Goal: Task Accomplishment & Management: Use online tool/utility

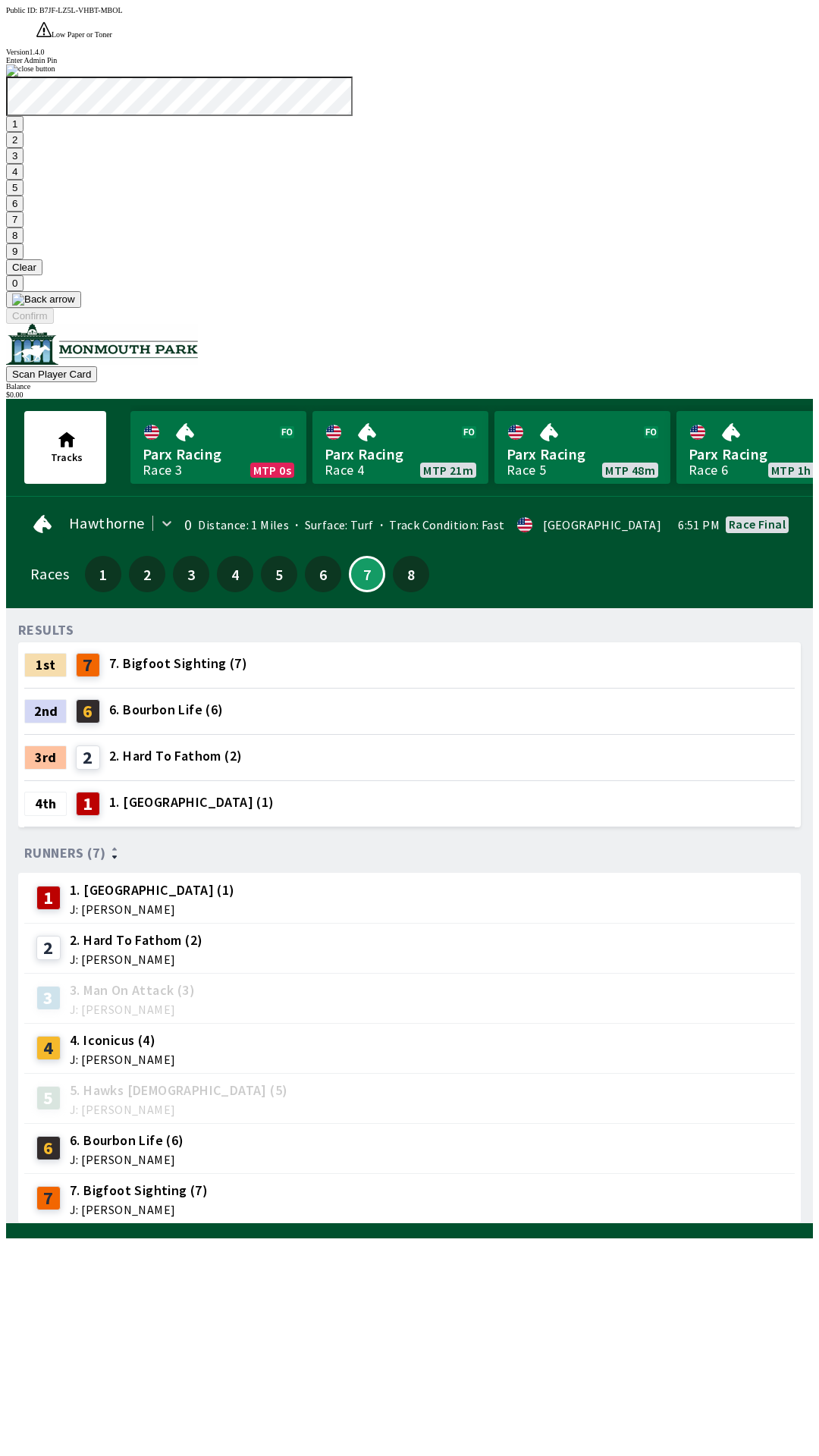
click at [23, 259] on button "9" at bounding box center [15, 251] width 17 height 16
click at [23, 227] on button "7" at bounding box center [15, 219] width 17 height 16
click at [23, 164] on button "3" at bounding box center [15, 155] width 17 height 16
click at [53, 324] on button "Confirm" at bounding box center [29, 315] width 48 height 16
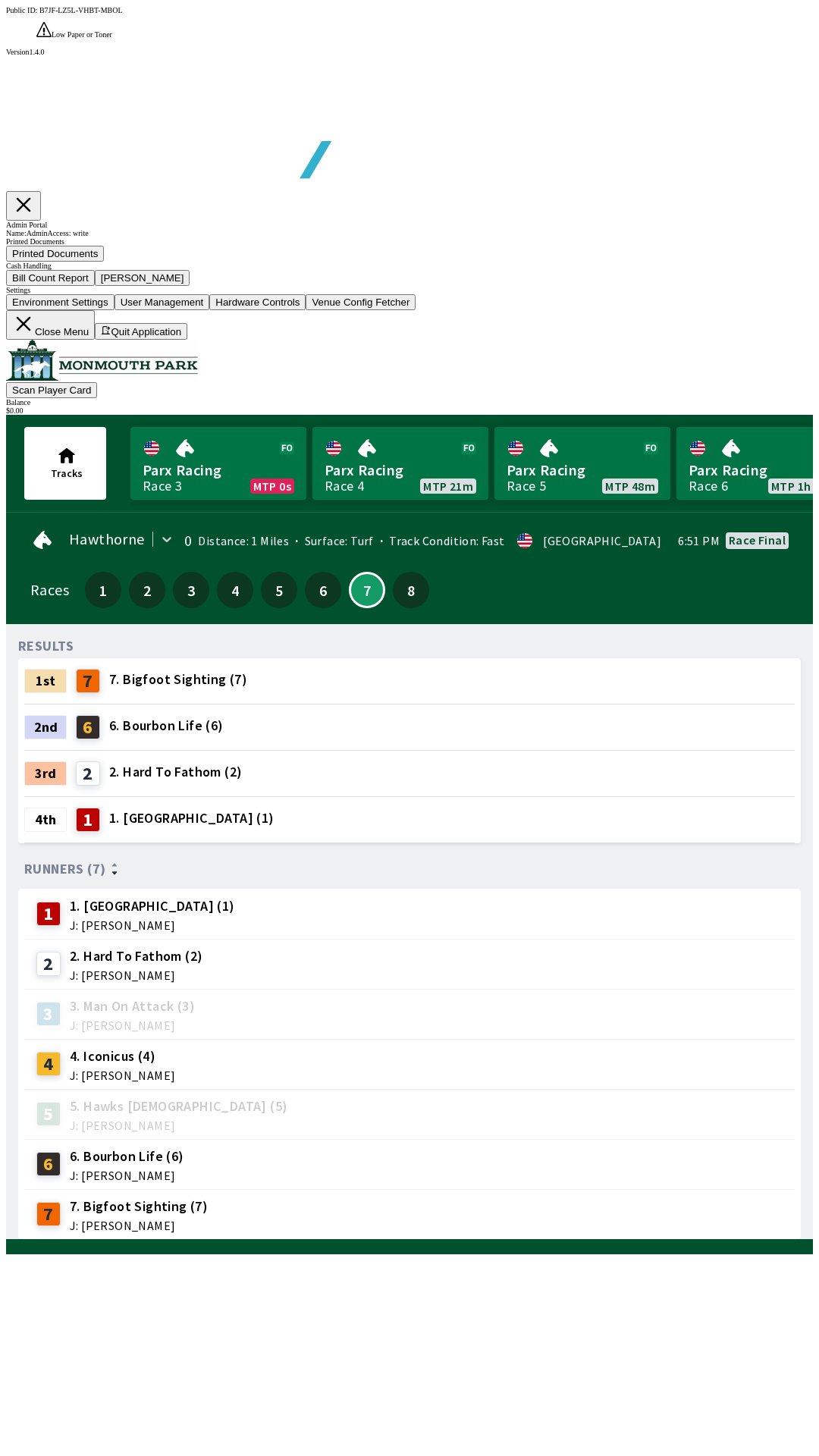
click at [95, 286] on button "Bill Count Report" at bounding box center [49, 278] width 88 height 16
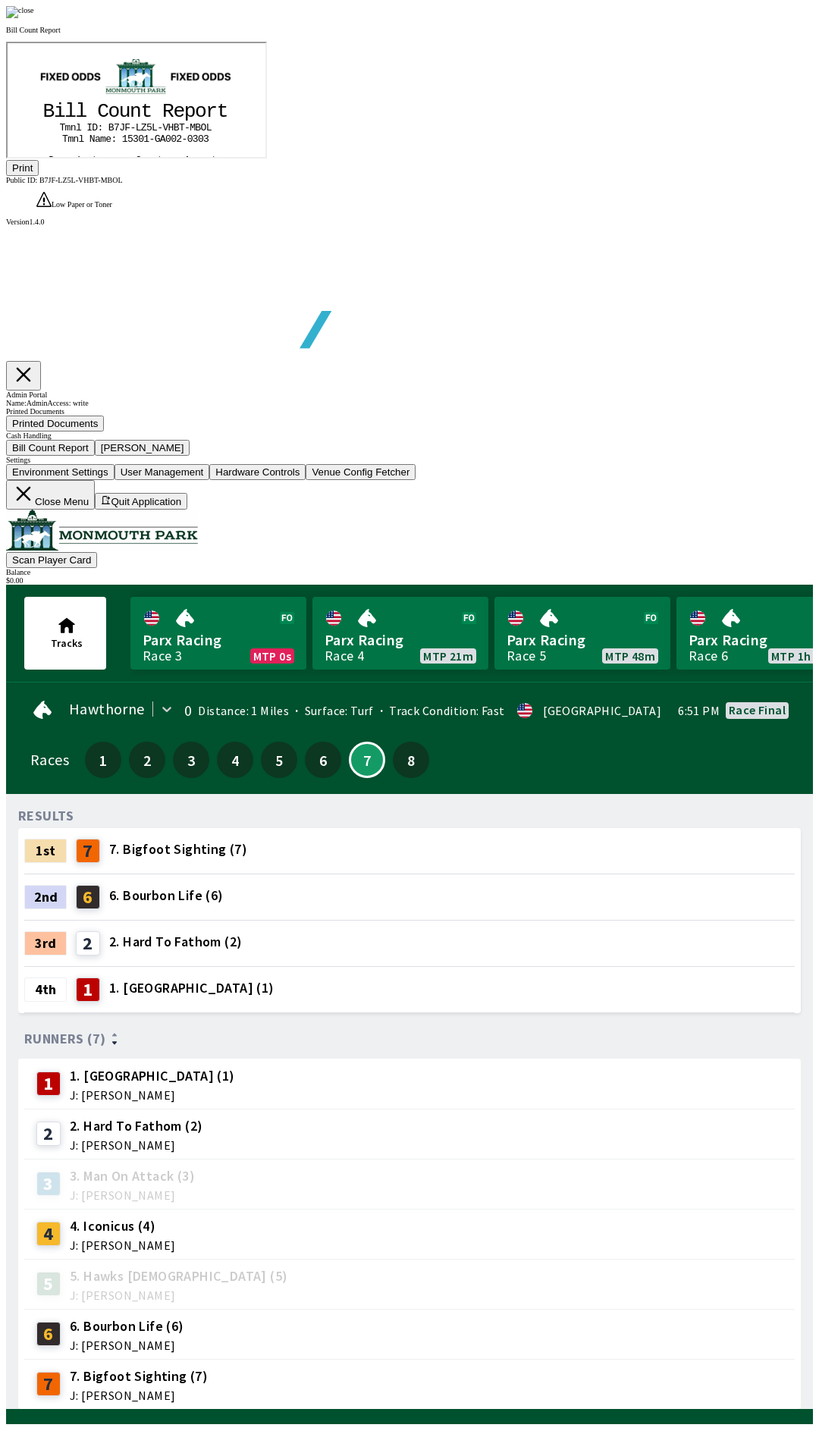
scroll to position [178, 0]
click at [39, 176] on button "Print" at bounding box center [22, 168] width 33 height 16
click at [34, 18] on img at bounding box center [19, 12] width 28 height 12
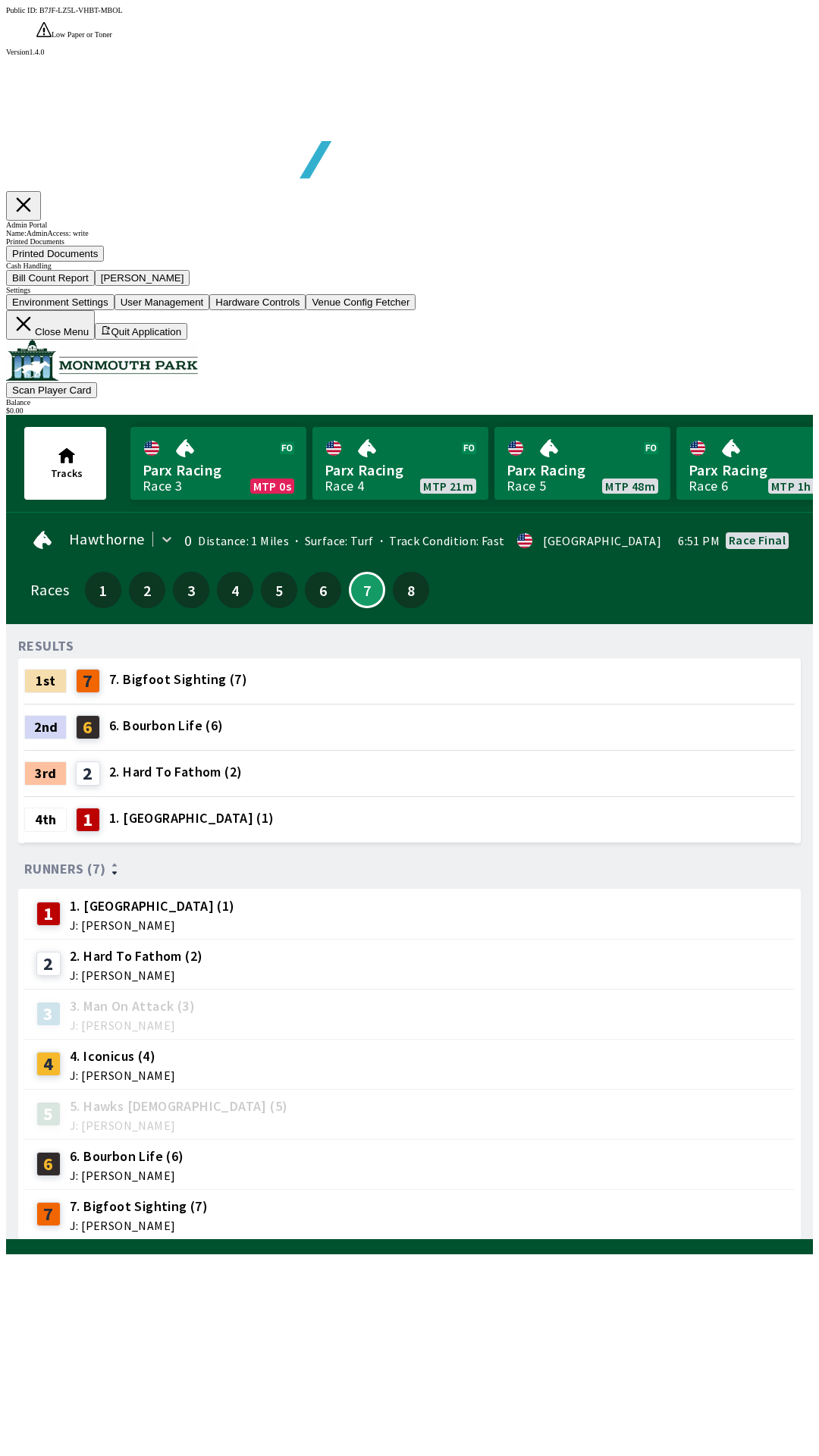
click at [190, 286] on button "[PERSON_NAME]" at bounding box center [143, 278] width 95 height 16
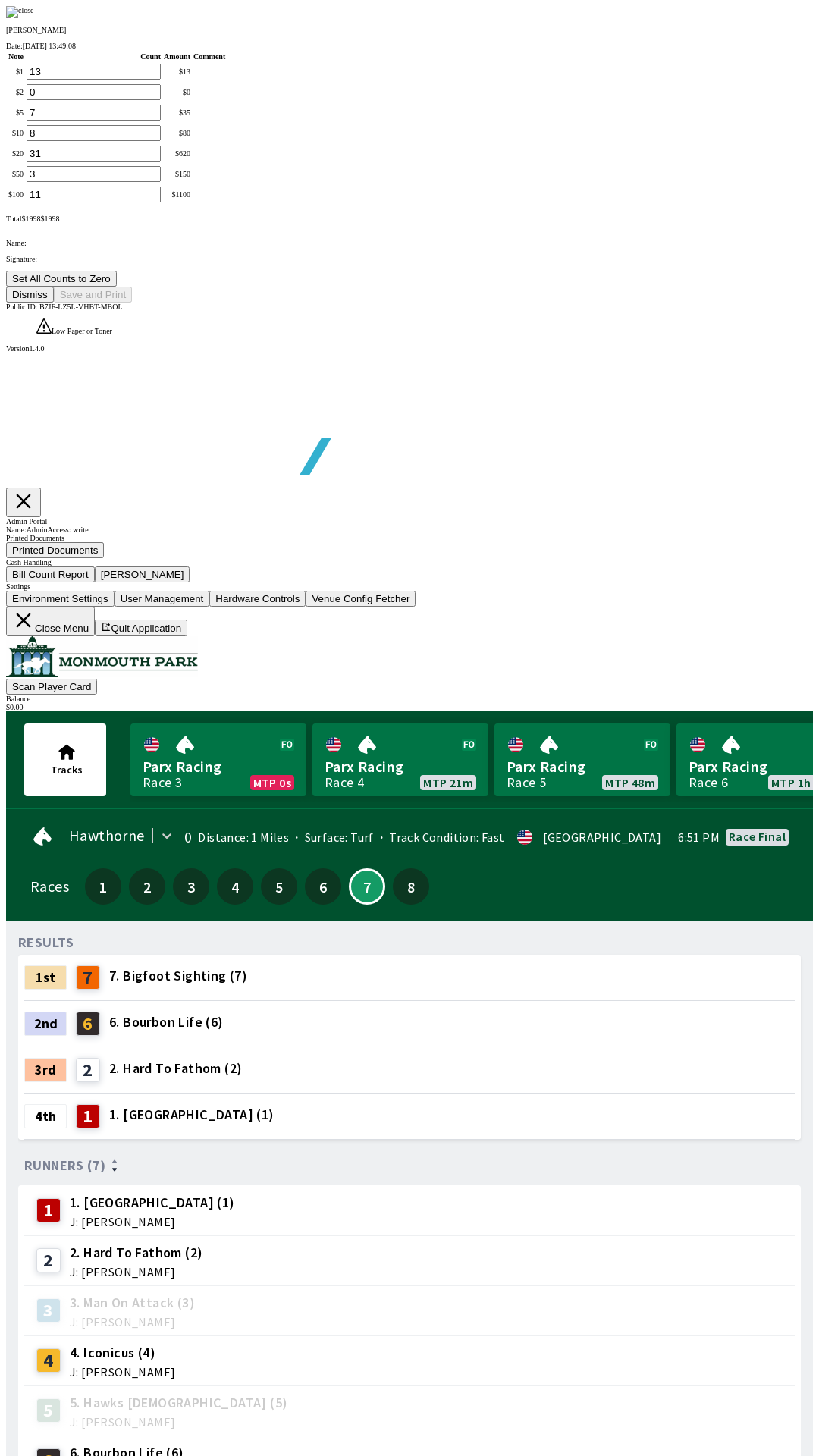
click at [116, 286] on button "Set All Counts to Zero" at bounding box center [61, 279] width 111 height 16
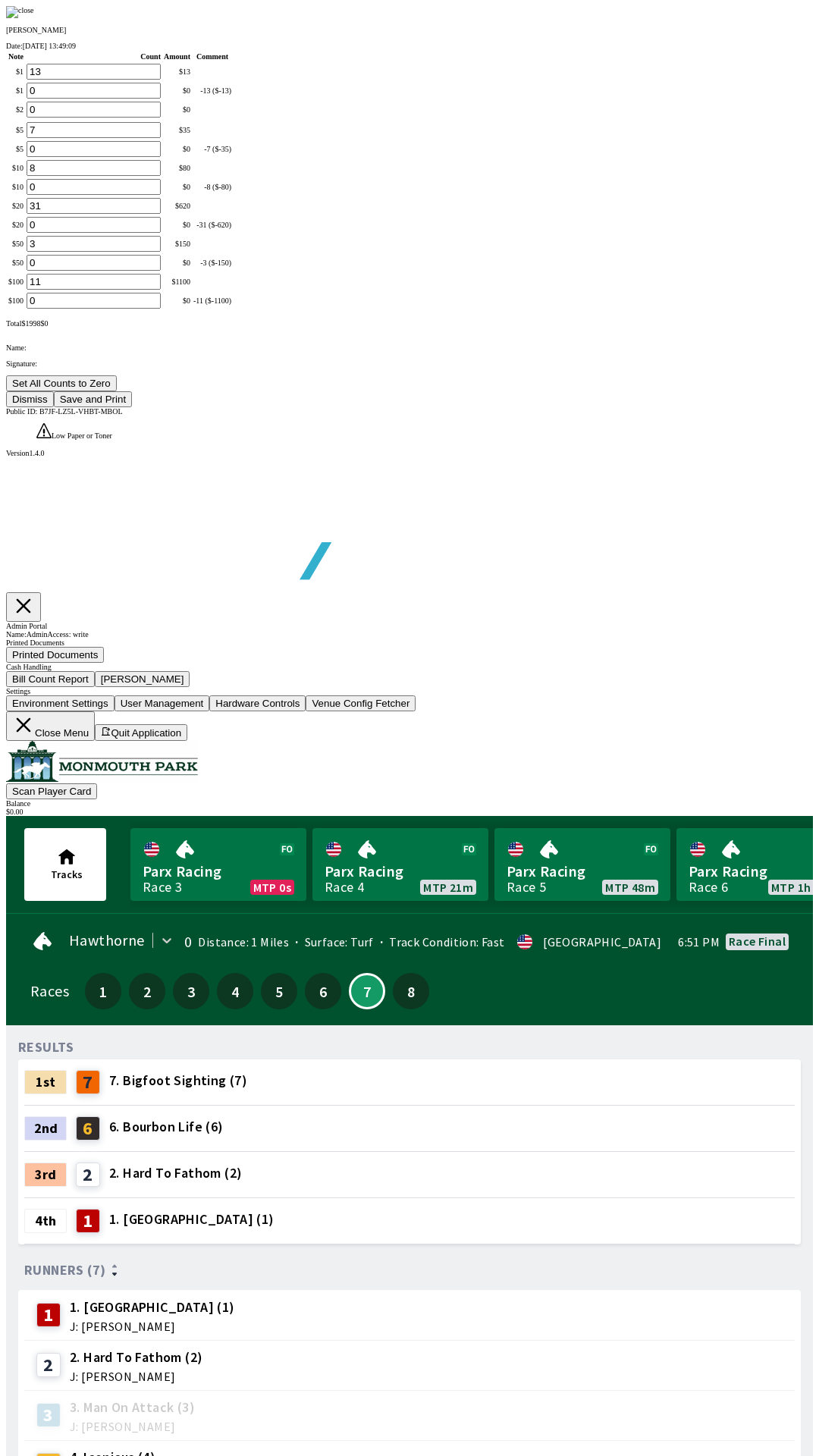
click at [132, 408] on button "Save and Print" at bounding box center [92, 399] width 78 height 16
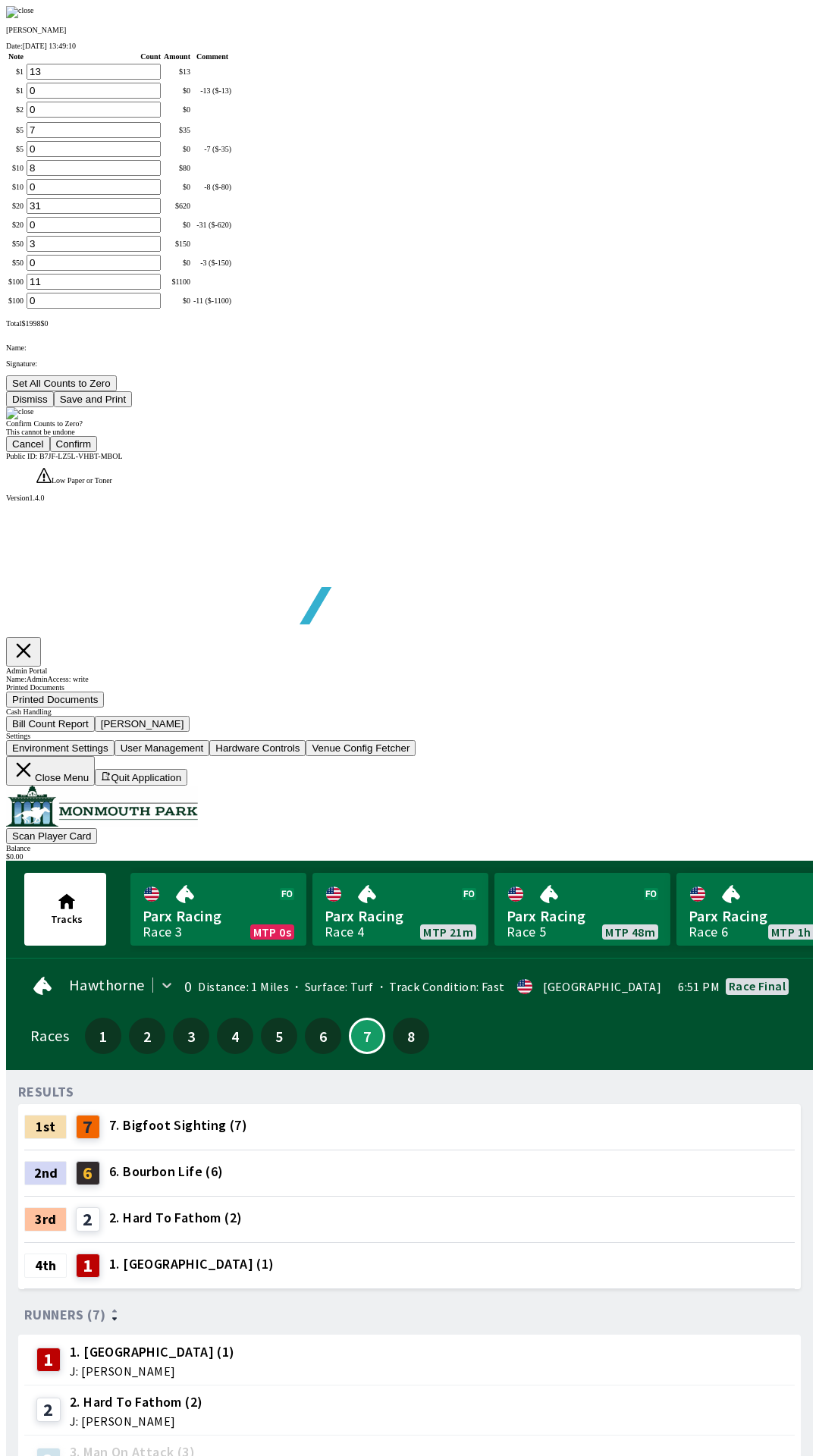
click at [98, 452] on button "Confirm" at bounding box center [74, 444] width 48 height 16
type input "0"
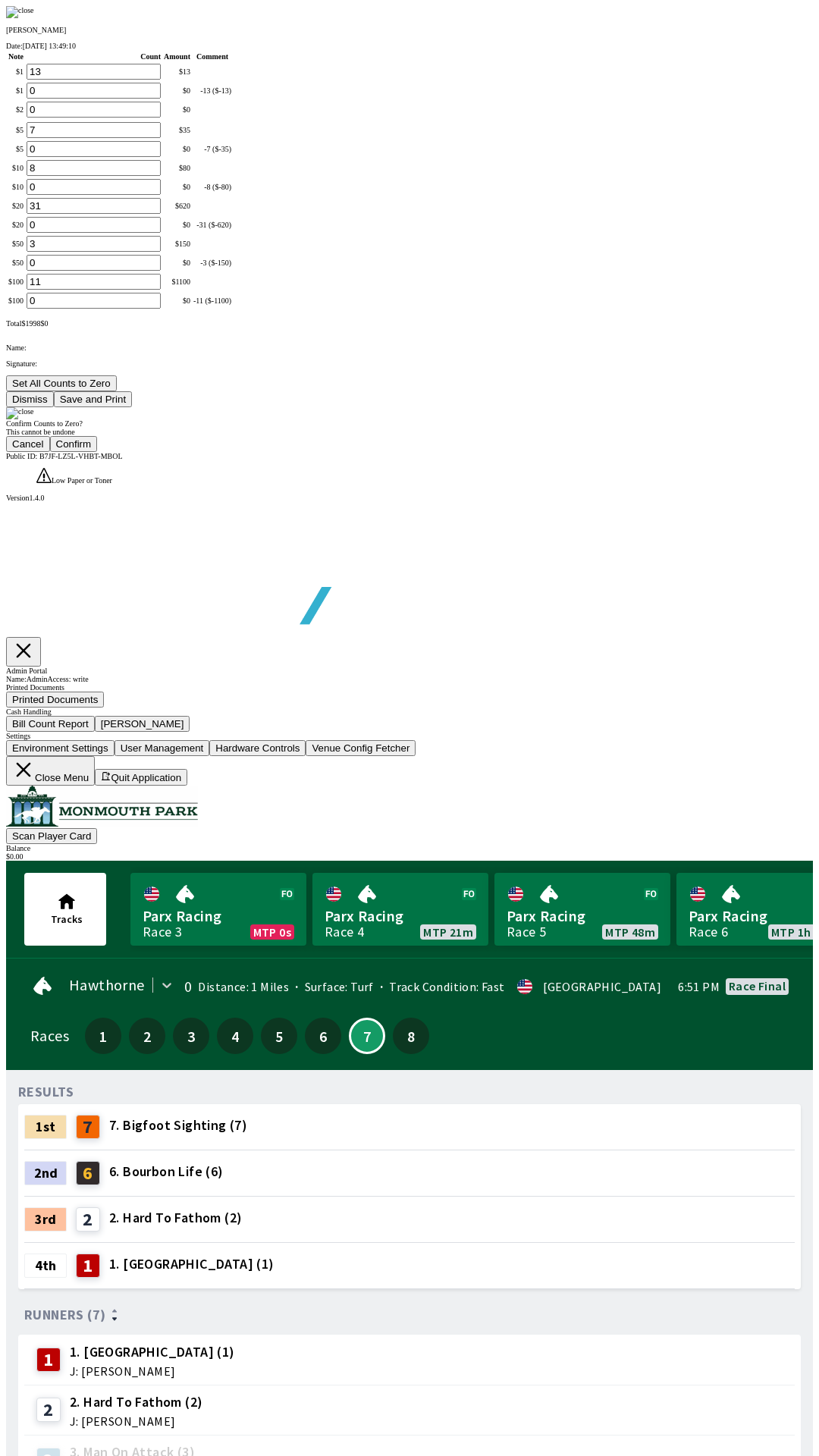
type input "0"
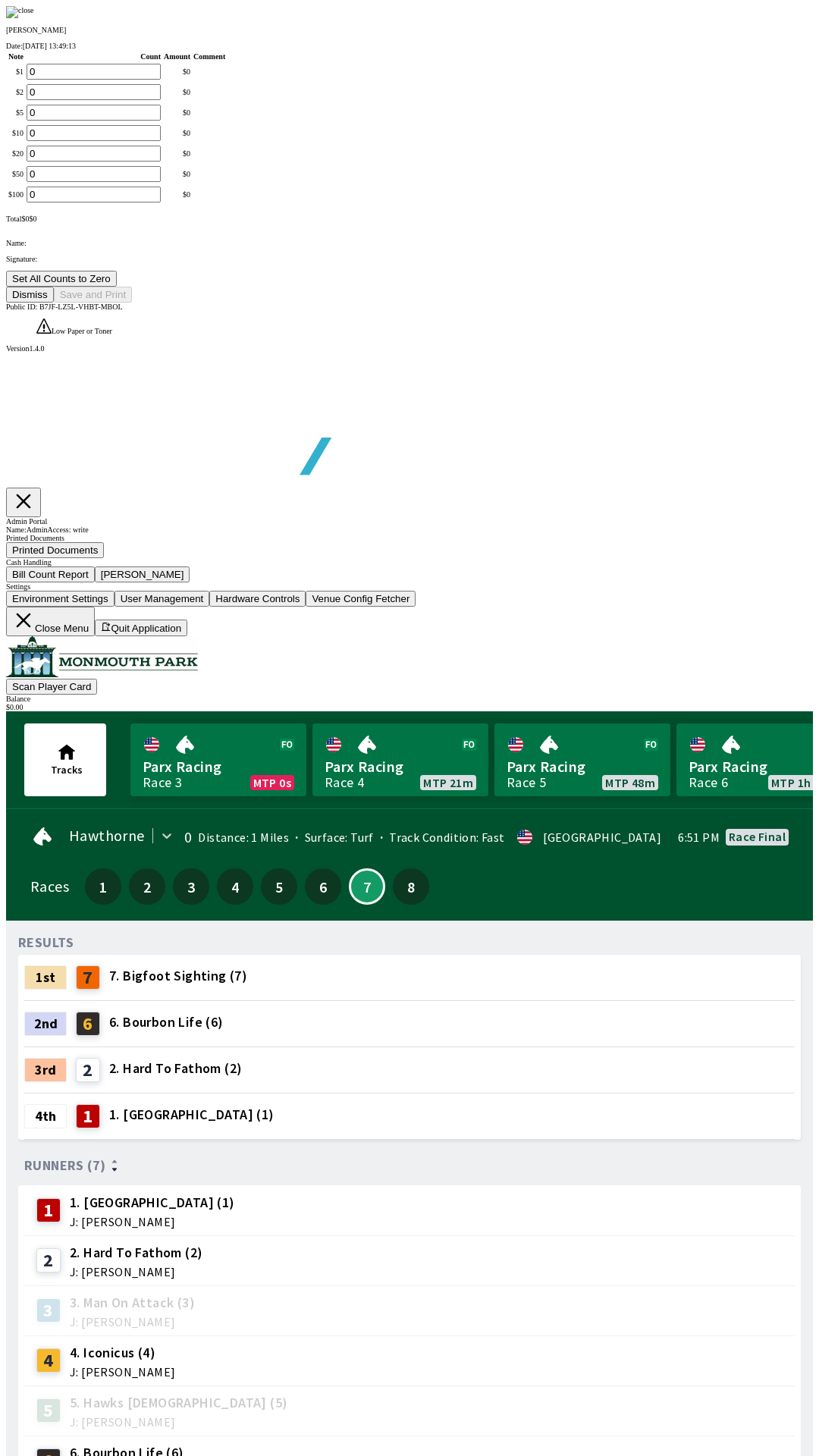
click at [53, 303] on button "Dismiss" at bounding box center [29, 294] width 48 height 16
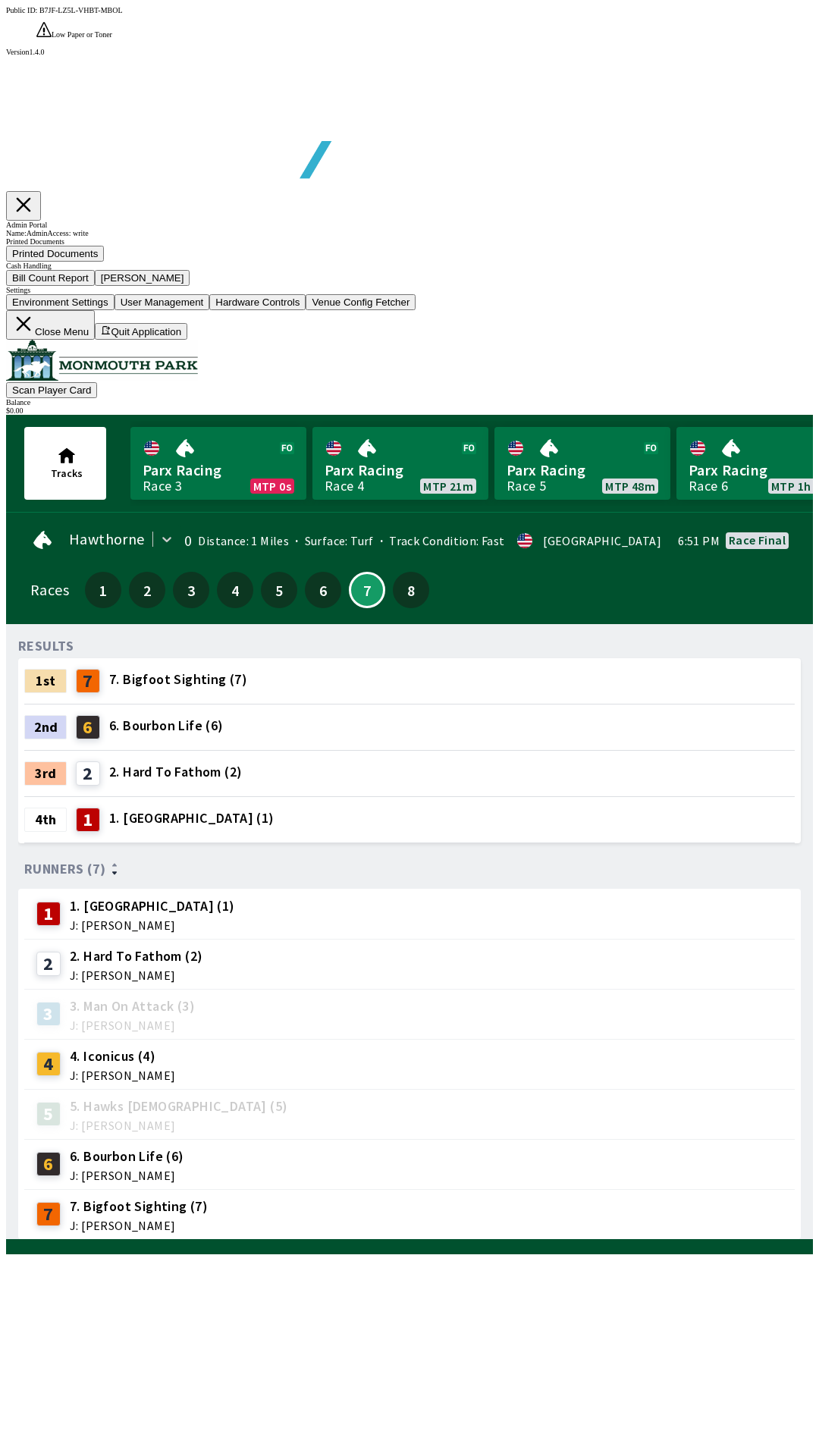
click at [95, 340] on button "Close Menu" at bounding box center [49, 325] width 88 height 29
